Goal: Transaction & Acquisition: Purchase product/service

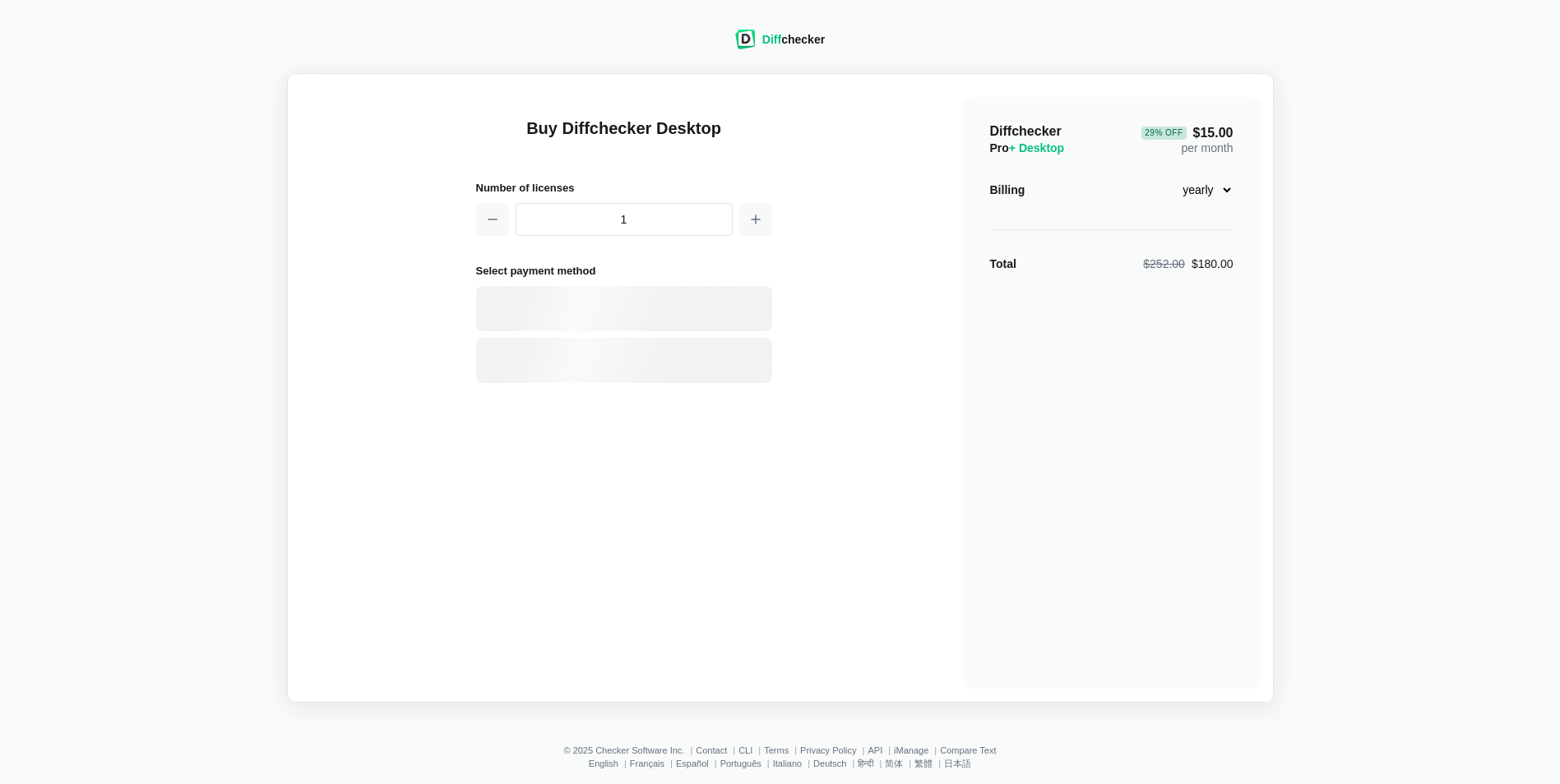
click at [780, 39] on span "Diff" at bounding box center [772, 40] width 19 height 13
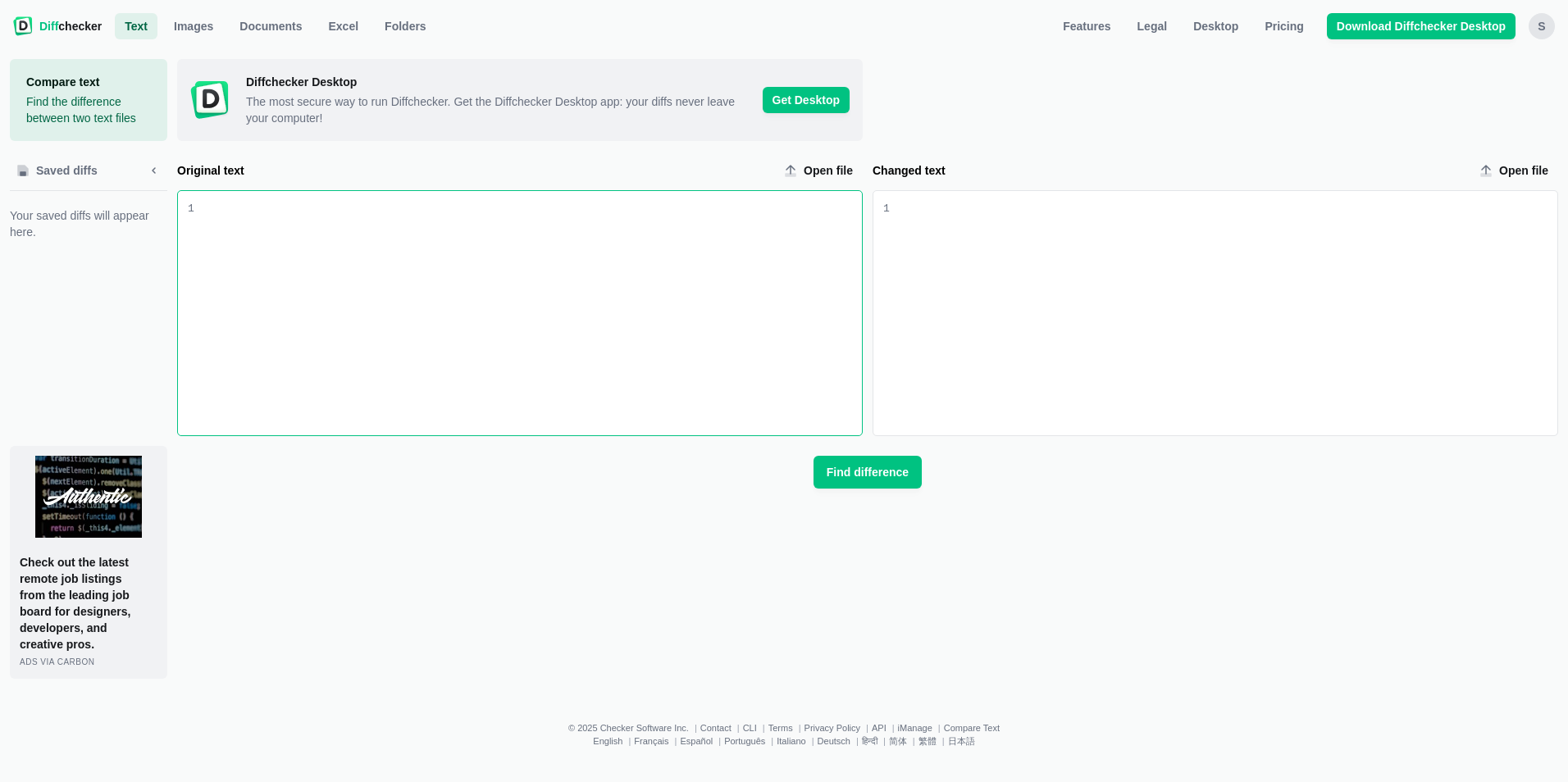
drag, startPoint x: 501, startPoint y: 296, endPoint x: 498, endPoint y: 283, distance: 13.3
click at [501, 295] on div "Original text input" at bounding box center [528, 312] width 667 height 244
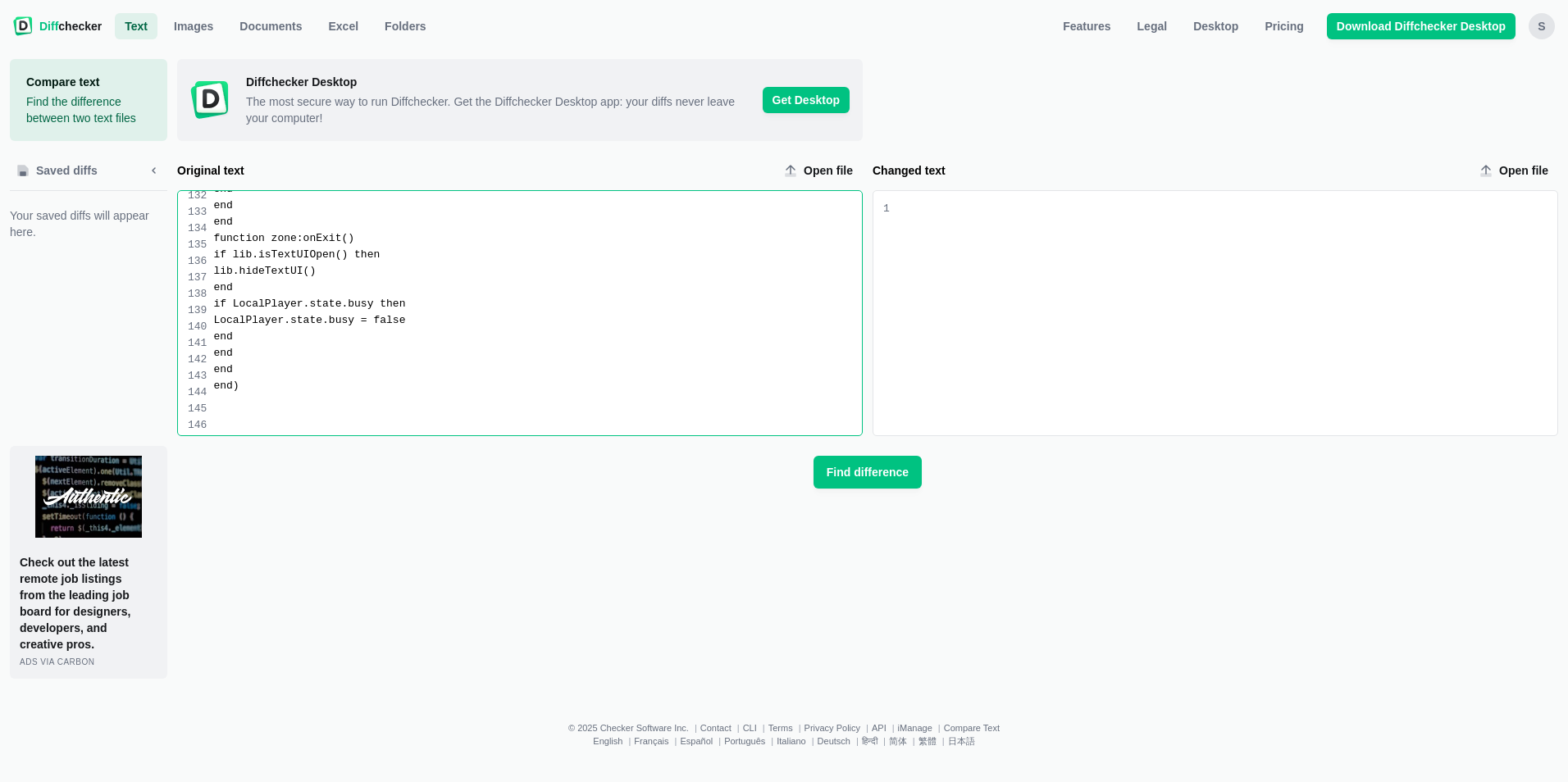
click at [1002, 266] on div "Changed text input" at bounding box center [1223, 312] width 667 height 244
click at [950, 282] on div "Changed text input" at bounding box center [1223, 312] width 667 height 244
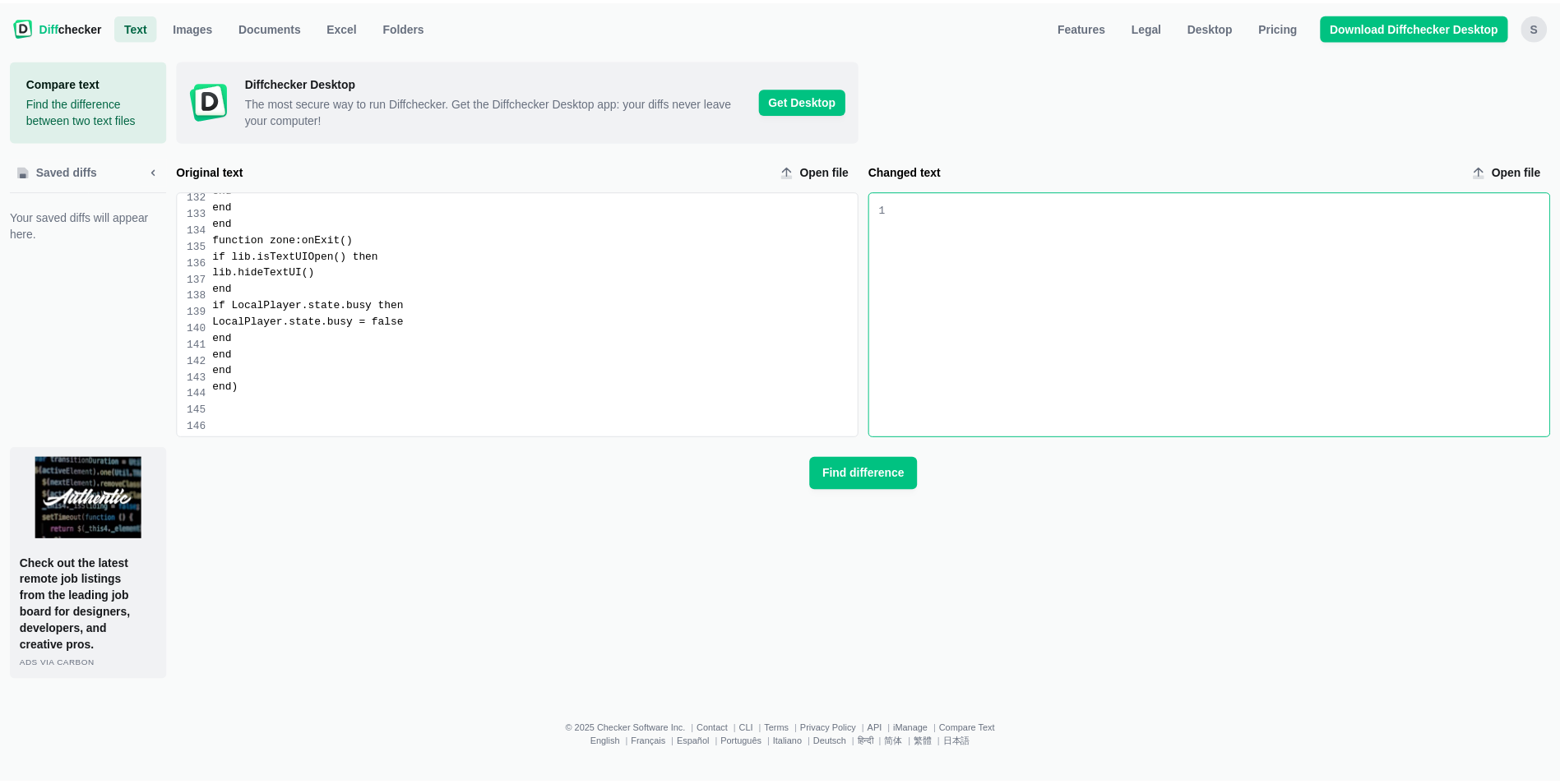
scroll to position [2232, 0]
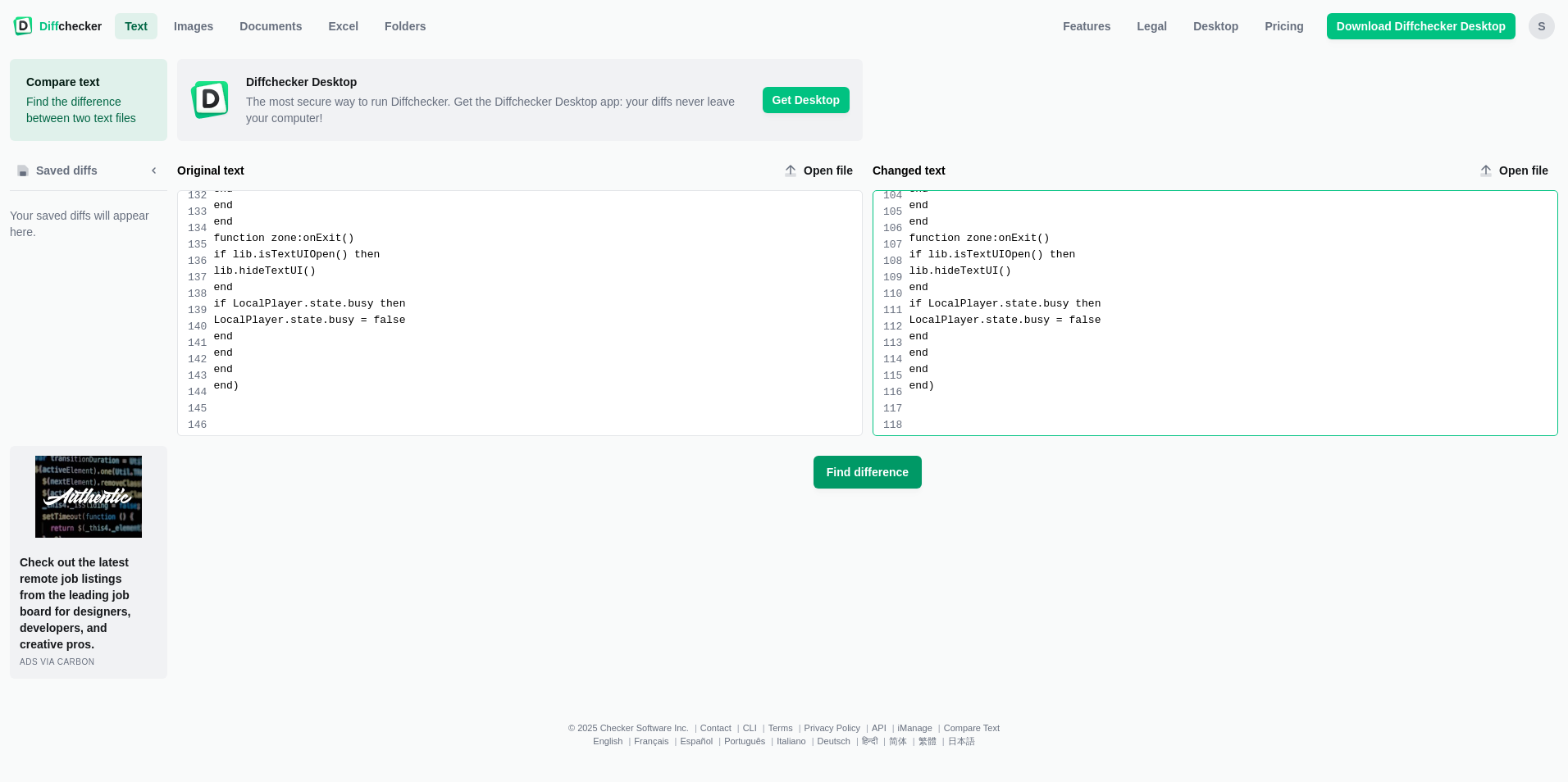
click at [868, 474] on span "Find difference" at bounding box center [867, 472] width 88 height 16
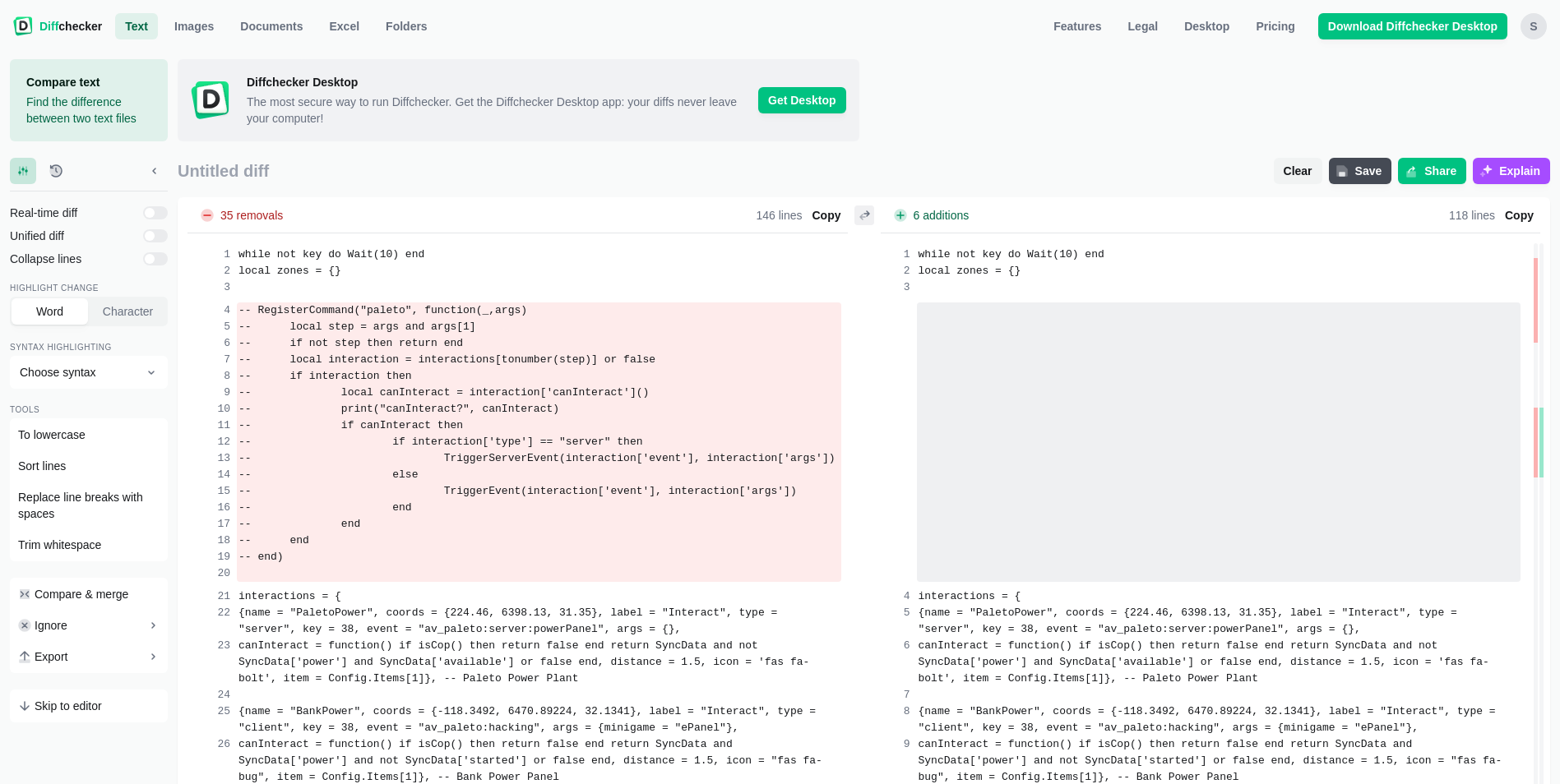
click at [866, 215] on icon "Swap diffs" at bounding box center [864, 215] width 13 height 13
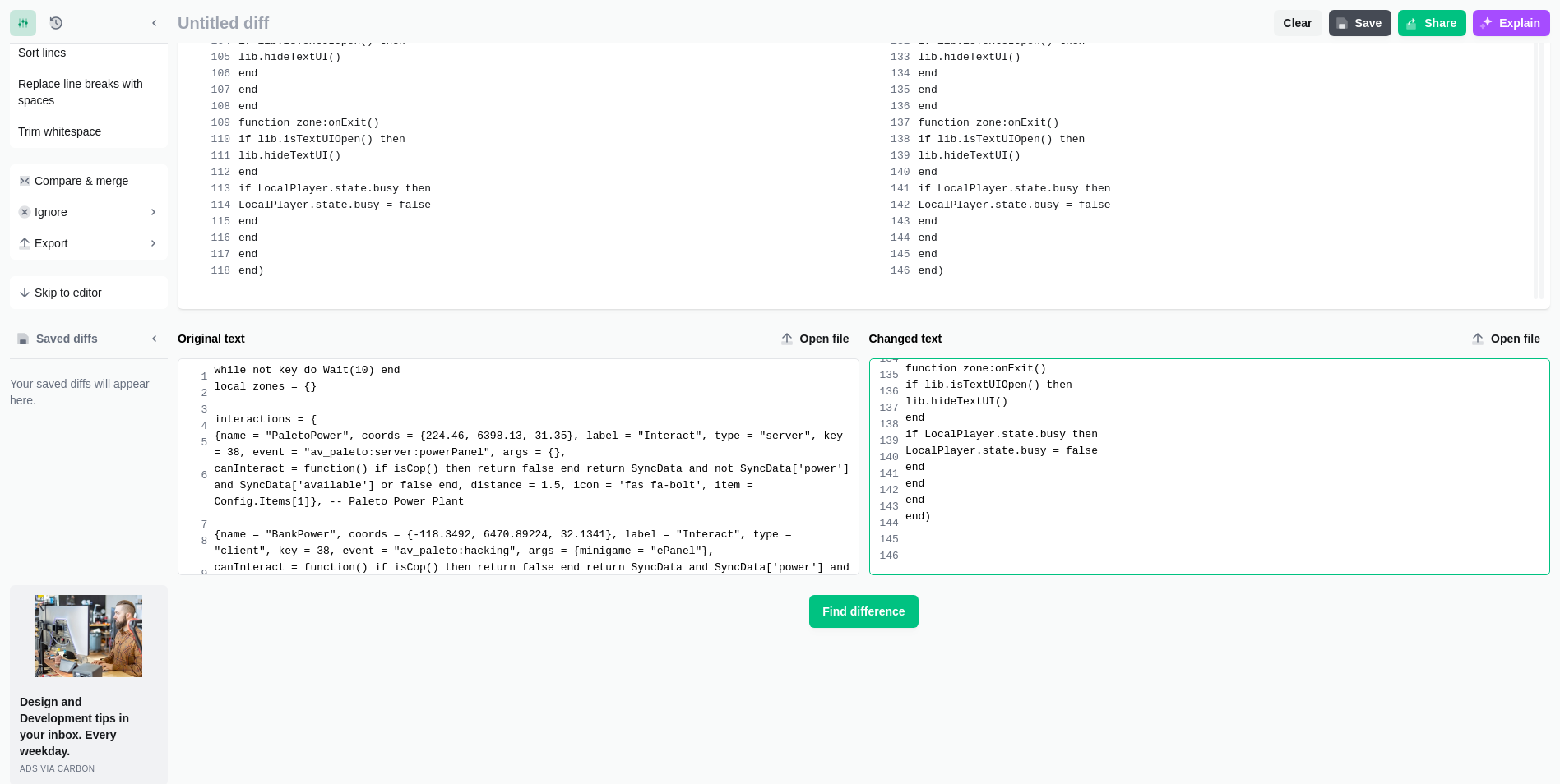
scroll to position [3467, 0]
